Goal: Task Accomplishment & Management: Manage account settings

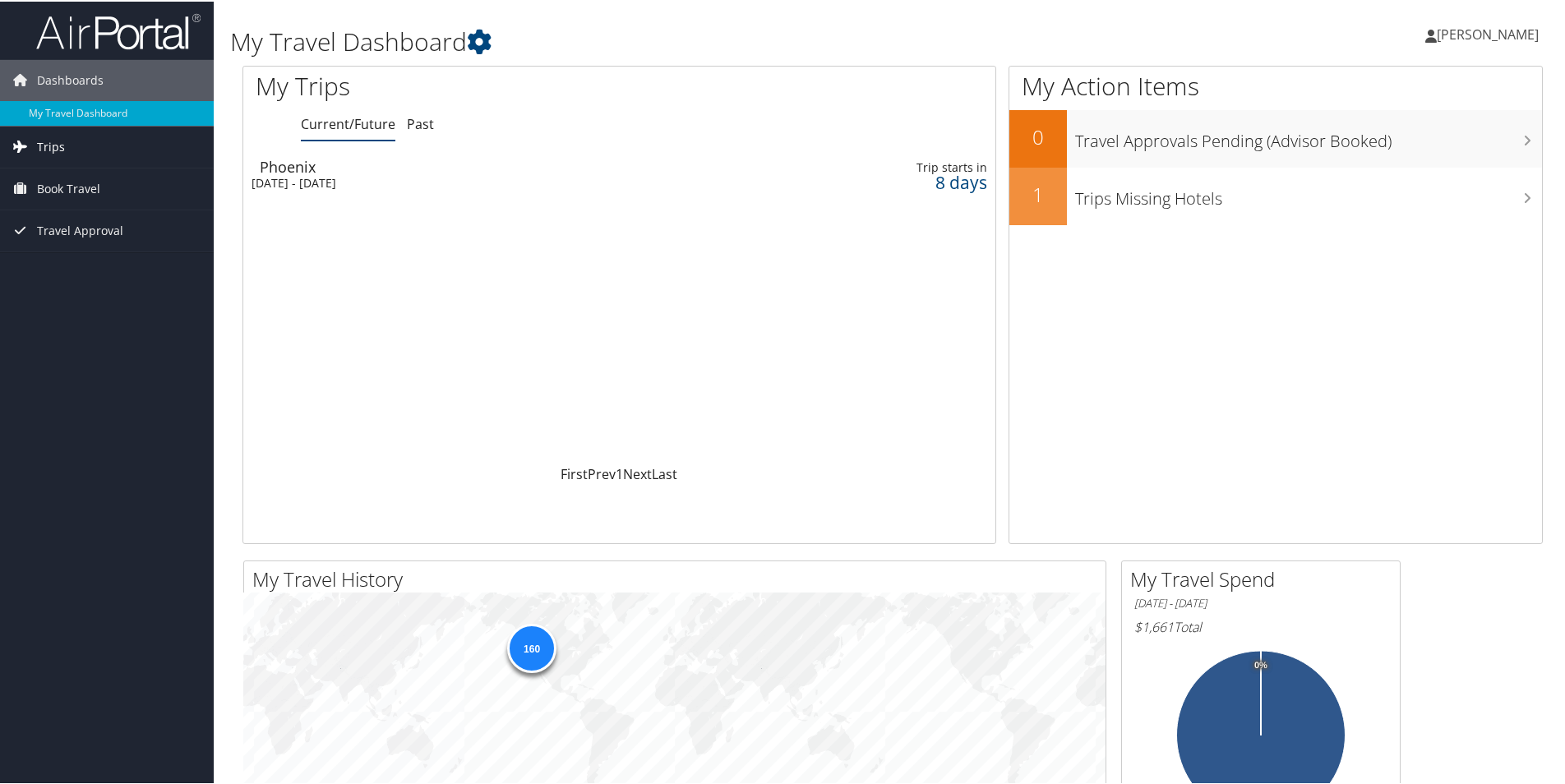
click at [66, 140] on link "Trips" at bounding box center [107, 145] width 214 height 41
click at [68, 249] on span "Book Travel" at bounding box center [69, 261] width 63 height 41
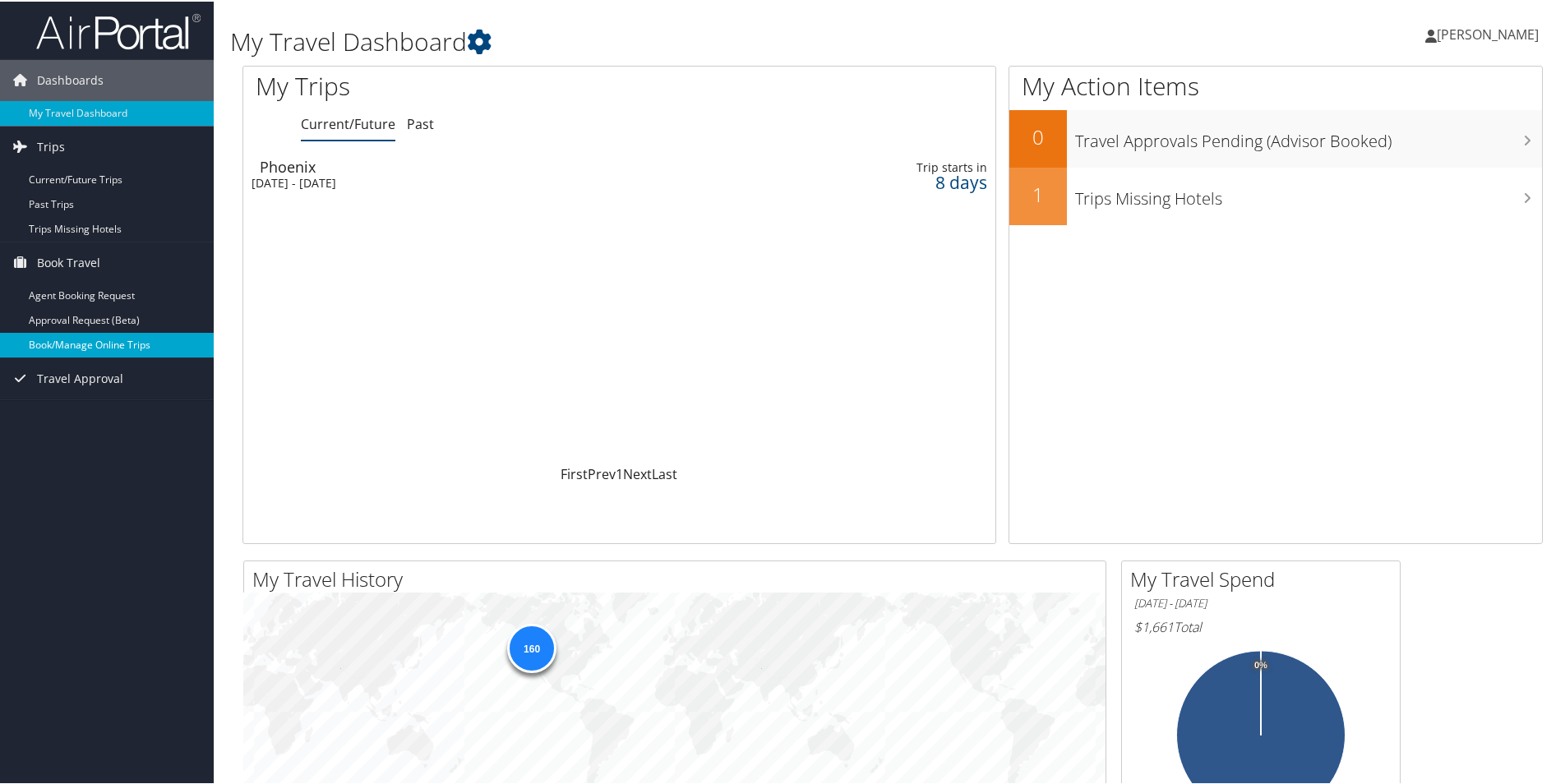
click at [84, 337] on link "Book/Manage Online Trips" at bounding box center [107, 343] width 214 height 24
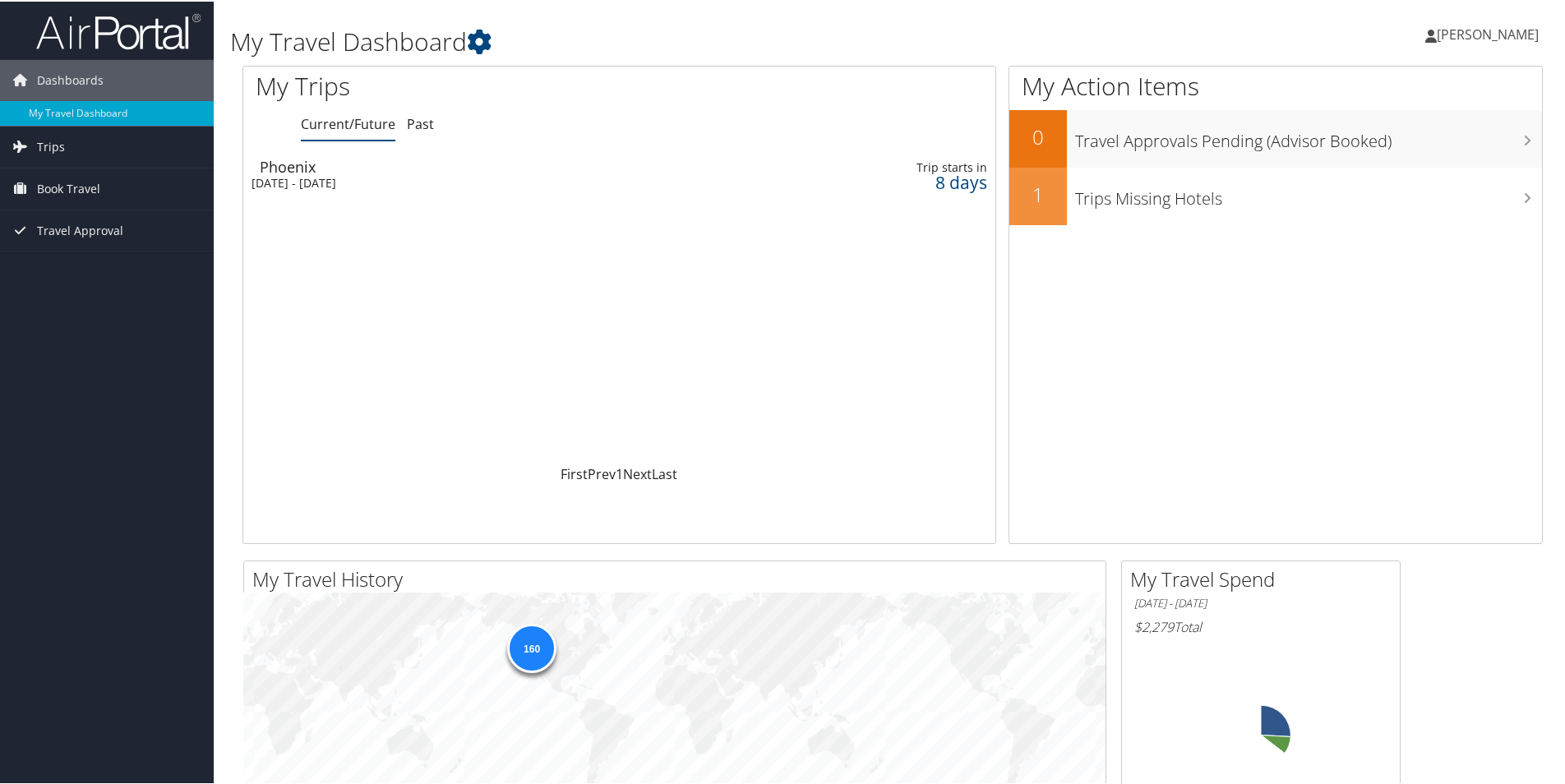
click at [1499, 28] on span "[PERSON_NAME]" at bounding box center [1488, 32] width 102 height 18
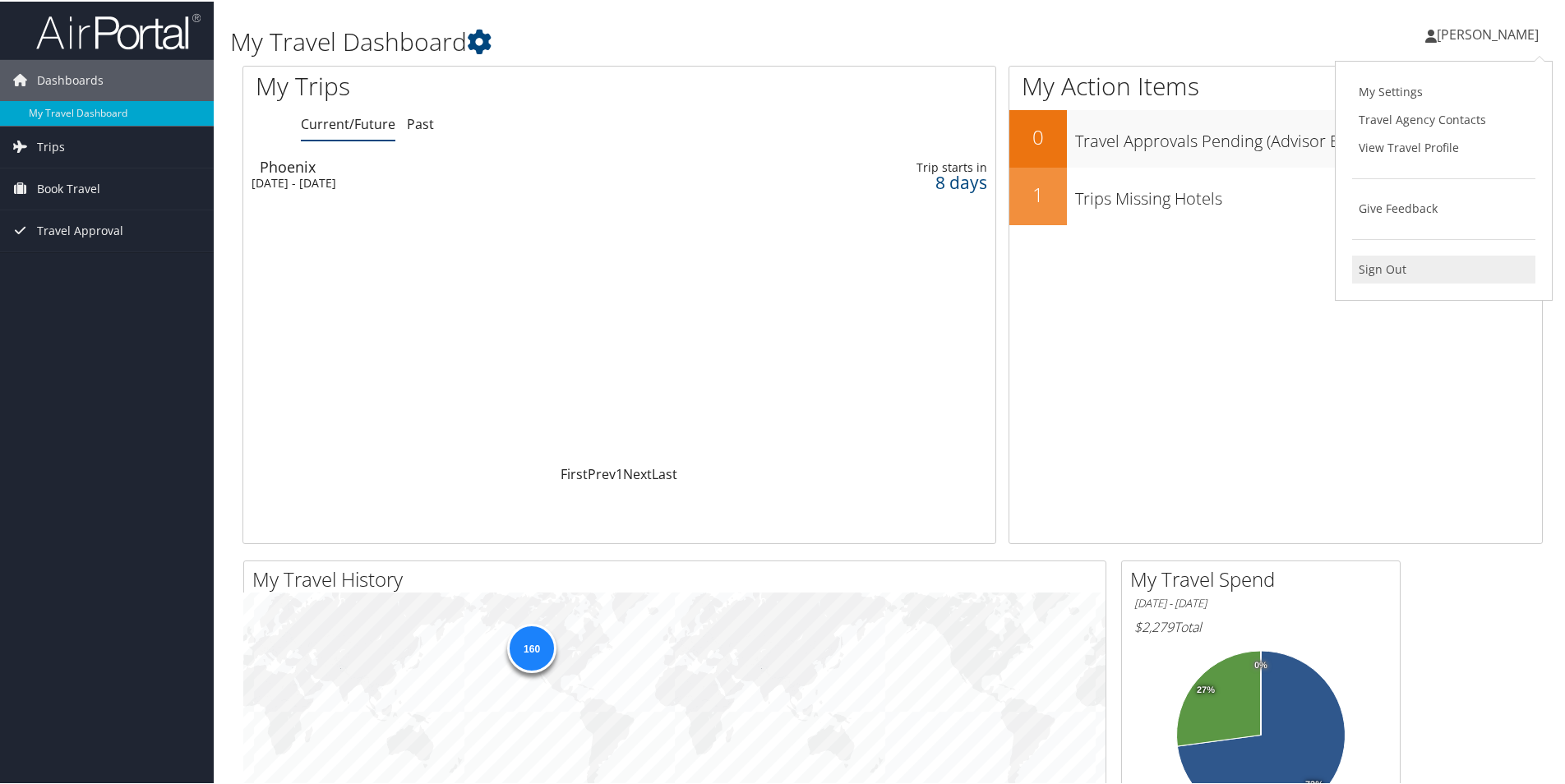
click at [1392, 263] on link "Sign Out" at bounding box center [1444, 268] width 183 height 28
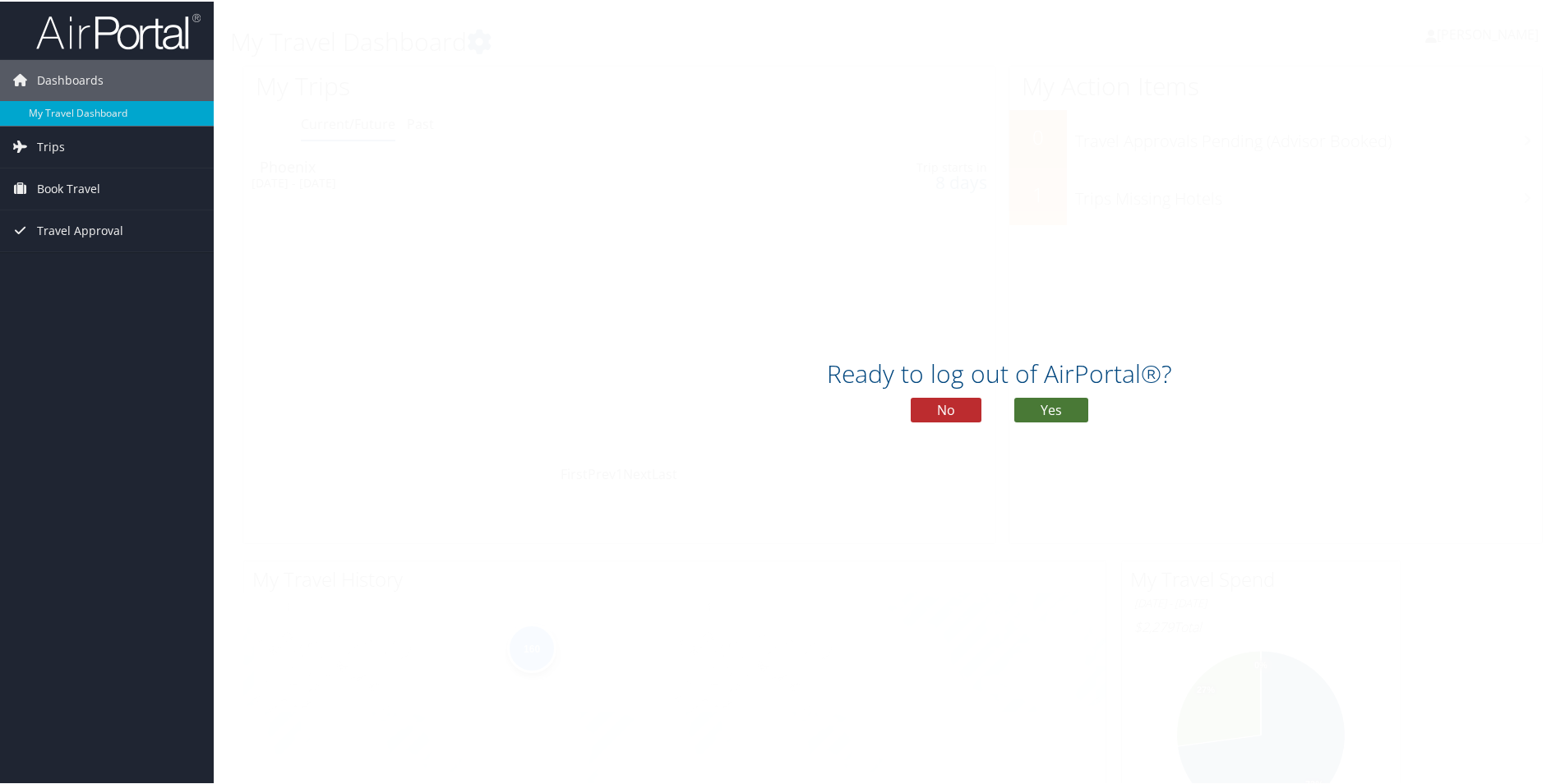
drag, startPoint x: 1049, startPoint y: 405, endPoint x: 1026, endPoint y: 402, distance: 23.2
click at [1048, 405] on button "Yes" at bounding box center [1051, 409] width 74 height 24
